Goal: Find contact information: Find contact information

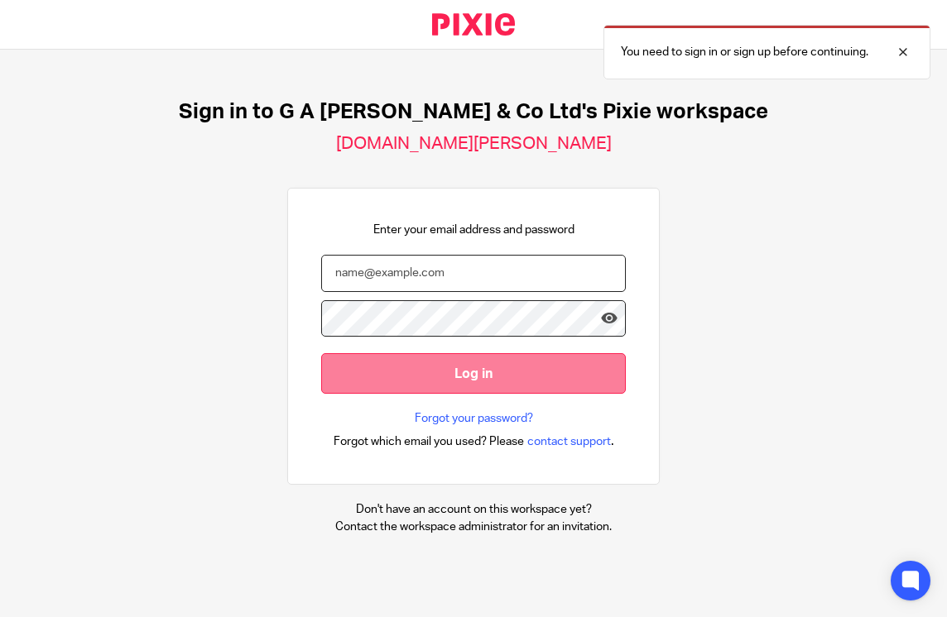
type input "payroll@nwaccountants.co.uk"
click at [470, 373] on input "Log in" at bounding box center [473, 373] width 305 height 41
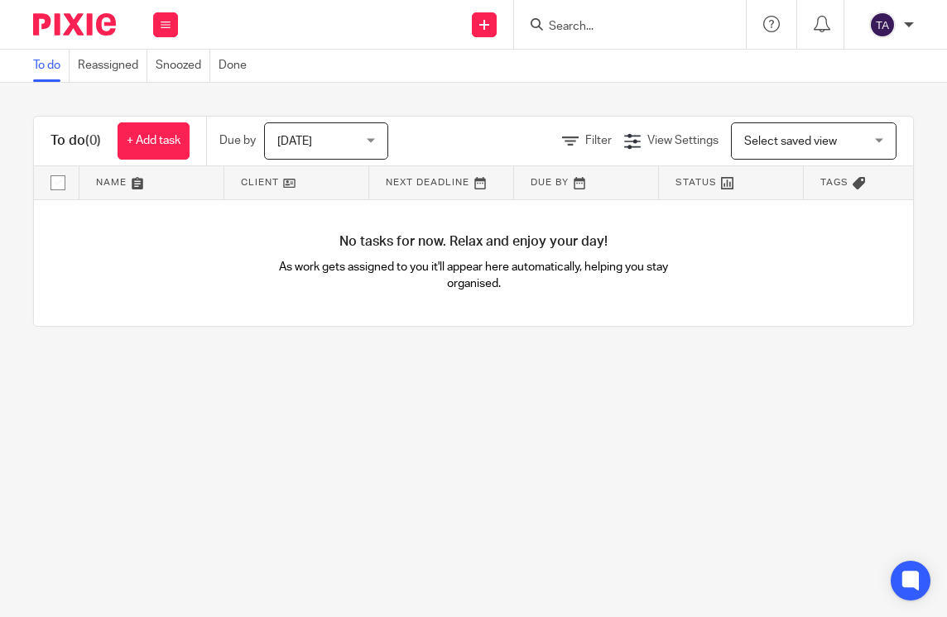
click at [597, 24] on input "Search" at bounding box center [621, 27] width 149 height 15
type input "gf"
click at [600, 62] on link at bounding box center [646, 64] width 205 height 25
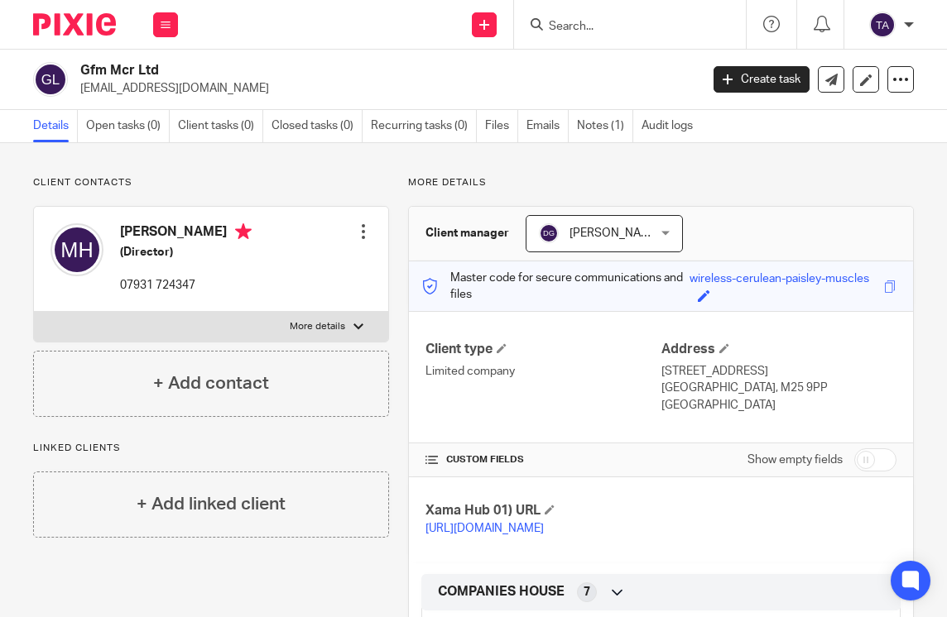
click at [355, 229] on div at bounding box center [363, 231] width 17 height 17
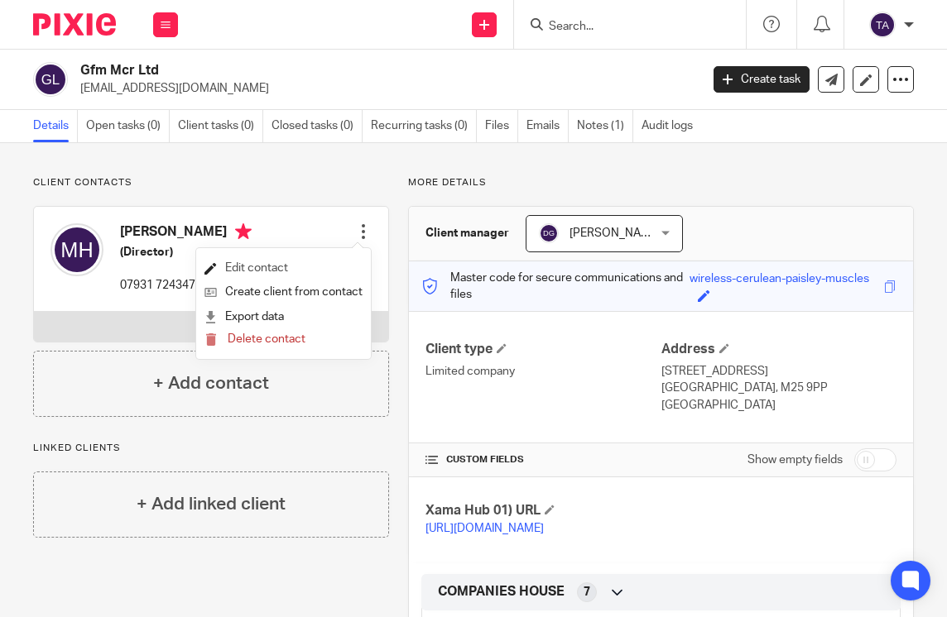
click at [280, 268] on link "Edit contact" at bounding box center [283, 269] width 158 height 24
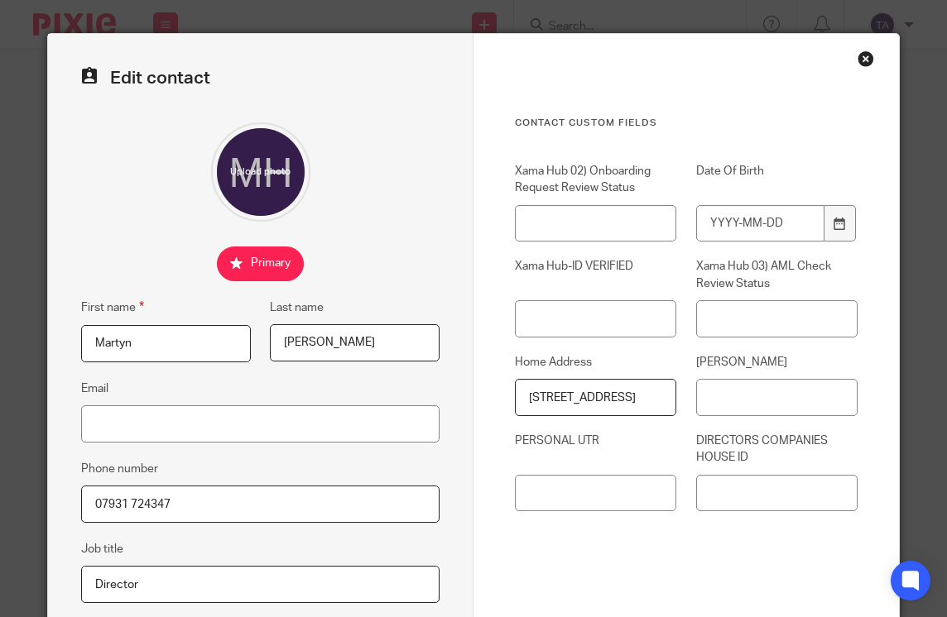
click at [418, 496] on input "07931 724347" at bounding box center [260, 504] width 358 height 37
click at [861, 61] on div "Close this dialog window" at bounding box center [865, 58] width 17 height 17
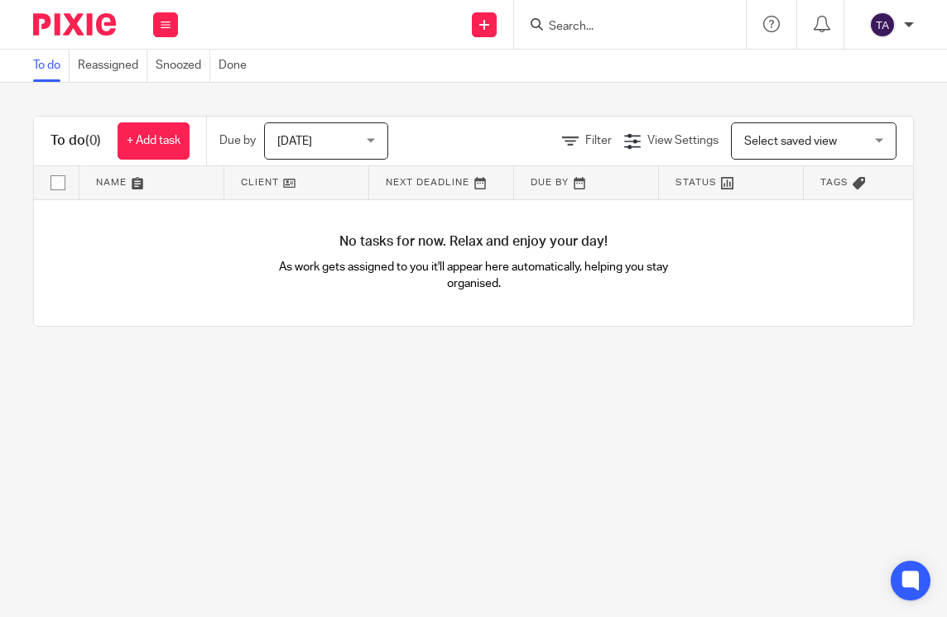
click at [576, 32] on input "Search" at bounding box center [621, 27] width 149 height 15
click at [573, 24] on input "Search" at bounding box center [621, 27] width 149 height 15
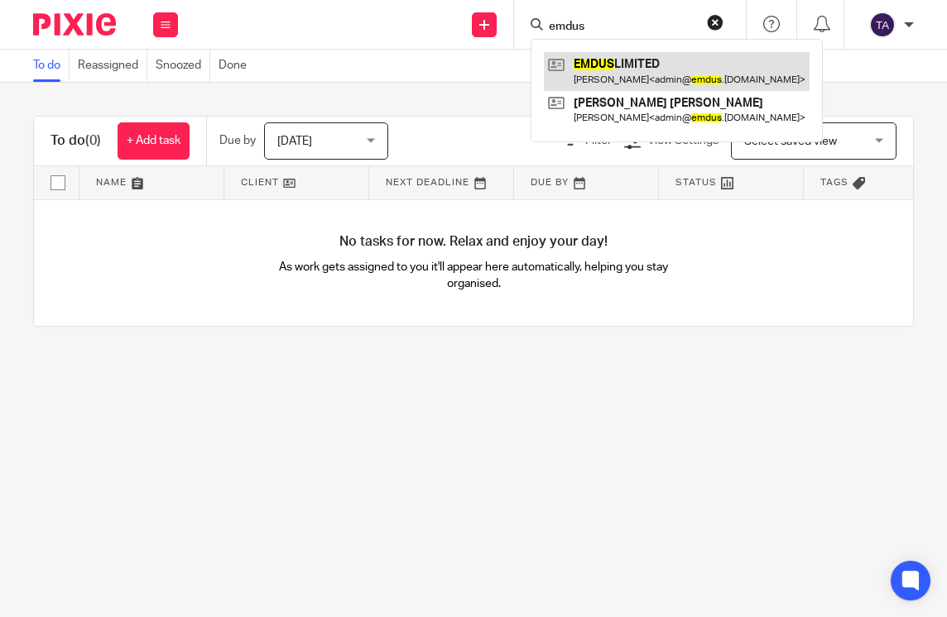
type input "emdus"
click at [637, 75] on link at bounding box center [677, 71] width 266 height 38
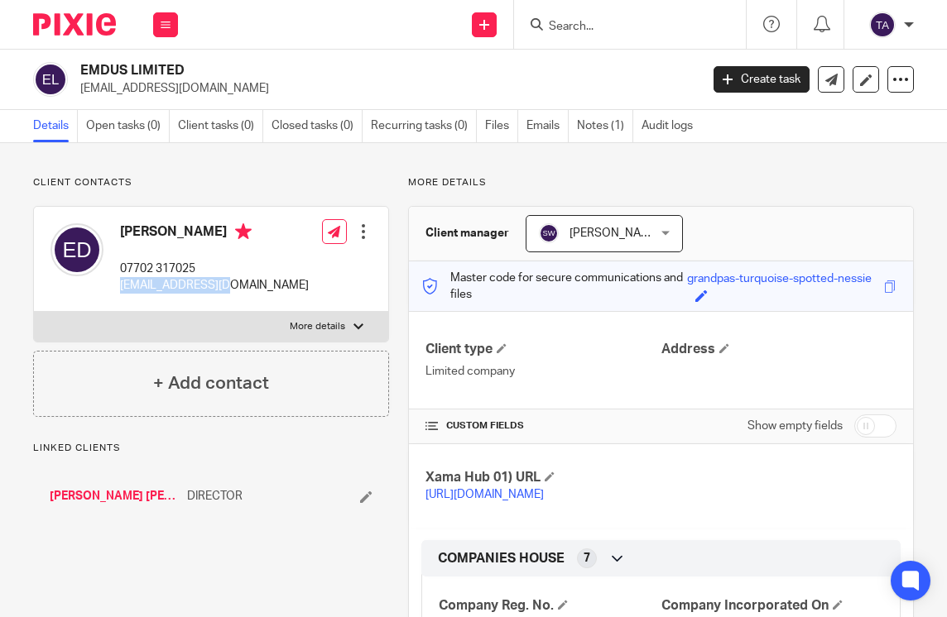
drag, startPoint x: 233, startPoint y: 285, endPoint x: 113, endPoint y: 285, distance: 120.0
click at [113, 285] on div "[PERSON_NAME] 07702 317025 [EMAIL_ADDRESS][DOMAIN_NAME]" at bounding box center [179, 259] width 258 height 88
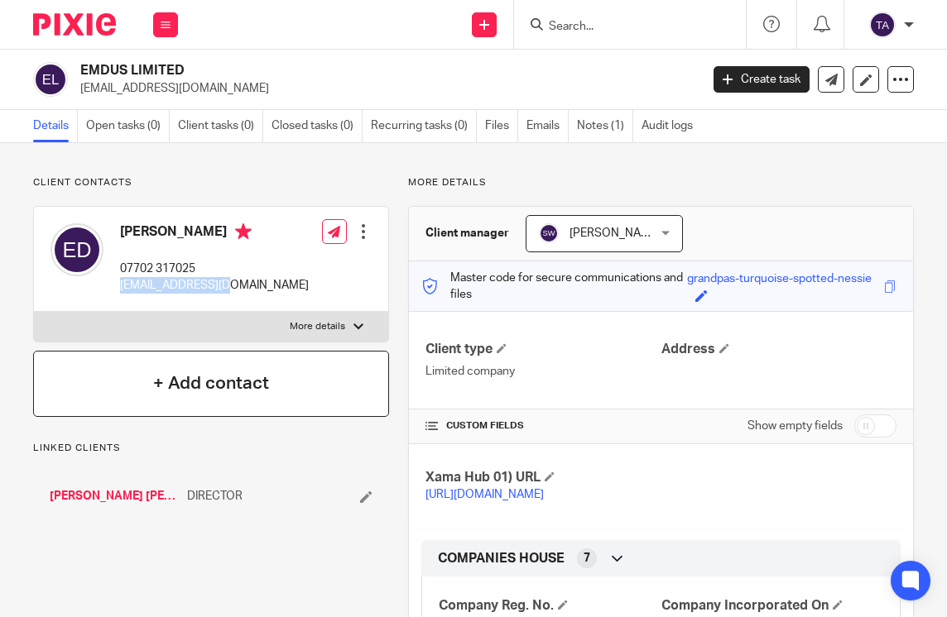
copy p "[EMAIL_ADDRESS][DOMAIN_NAME]"
